Goal: Find specific page/section: Find specific page/section

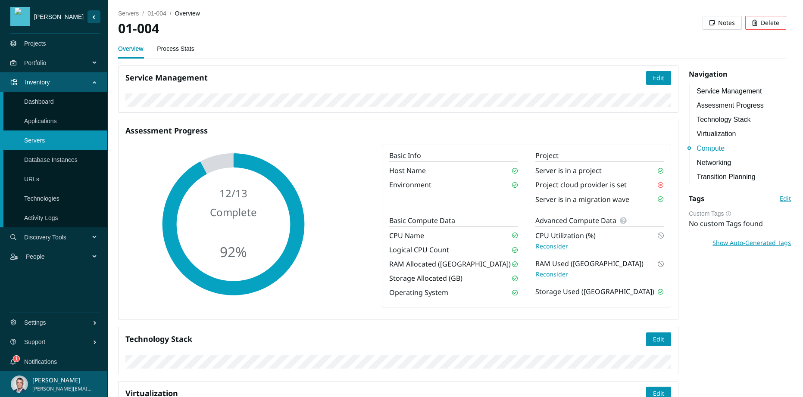
scroll to position [551, 0]
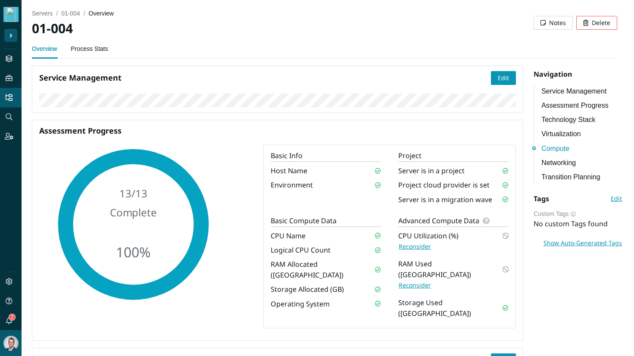
scroll to position [643, 0]
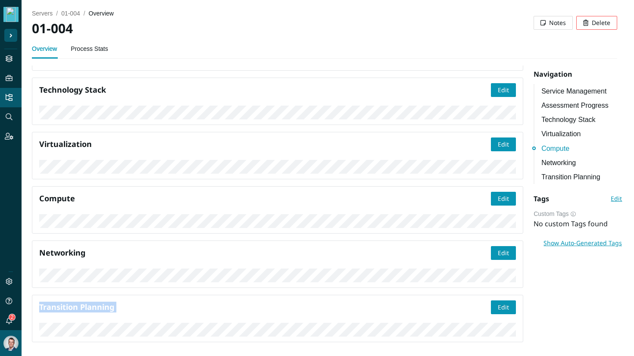
click at [12, 33] on button "Sider Navigation Menu" at bounding box center [10, 35] width 13 height 13
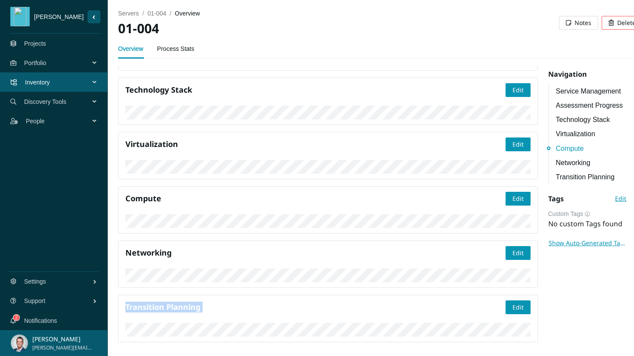
scroll to position [667, 0]
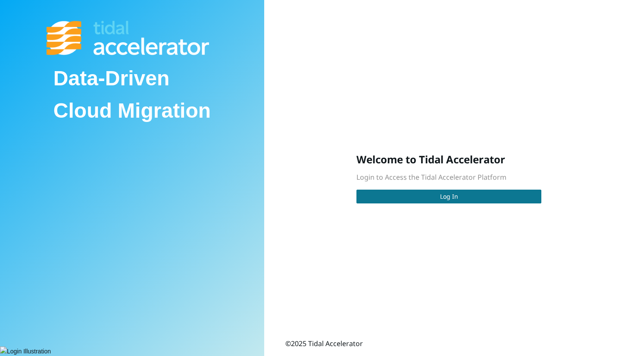
click at [441, 196] on span "Log In" at bounding box center [449, 196] width 18 height 9
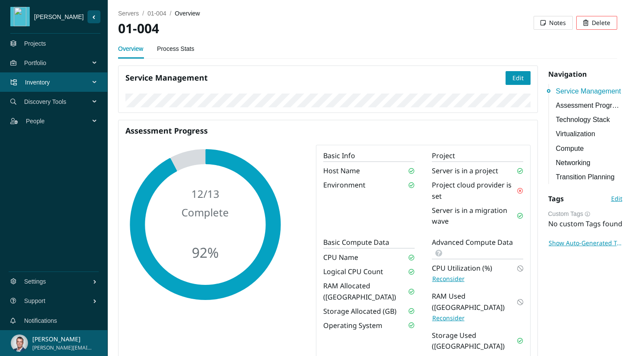
click at [35, 44] on link "Projects" at bounding box center [35, 43] width 22 height 7
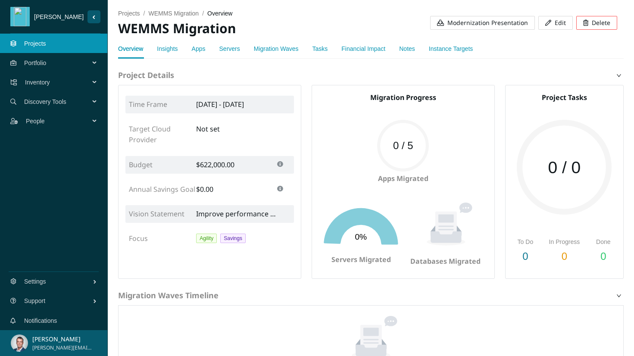
click at [469, 26] on span "Modernization Presentation" at bounding box center [488, 22] width 81 height 9
